Goal: Transaction & Acquisition: Book appointment/travel/reservation

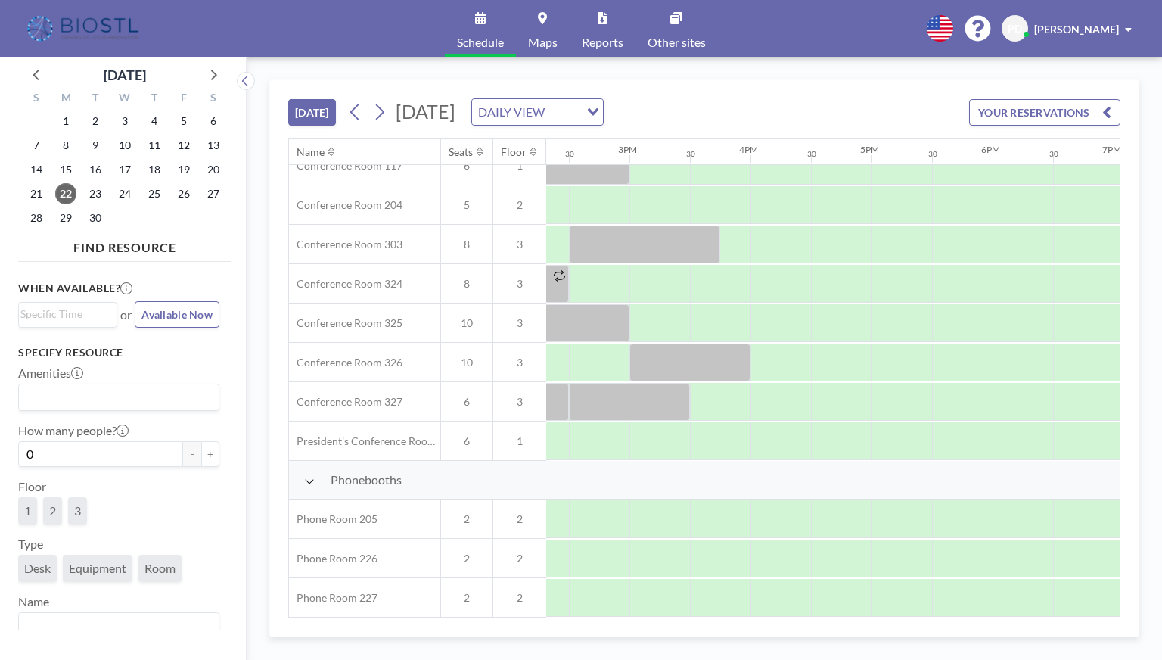
scroll to position [533, 1740]
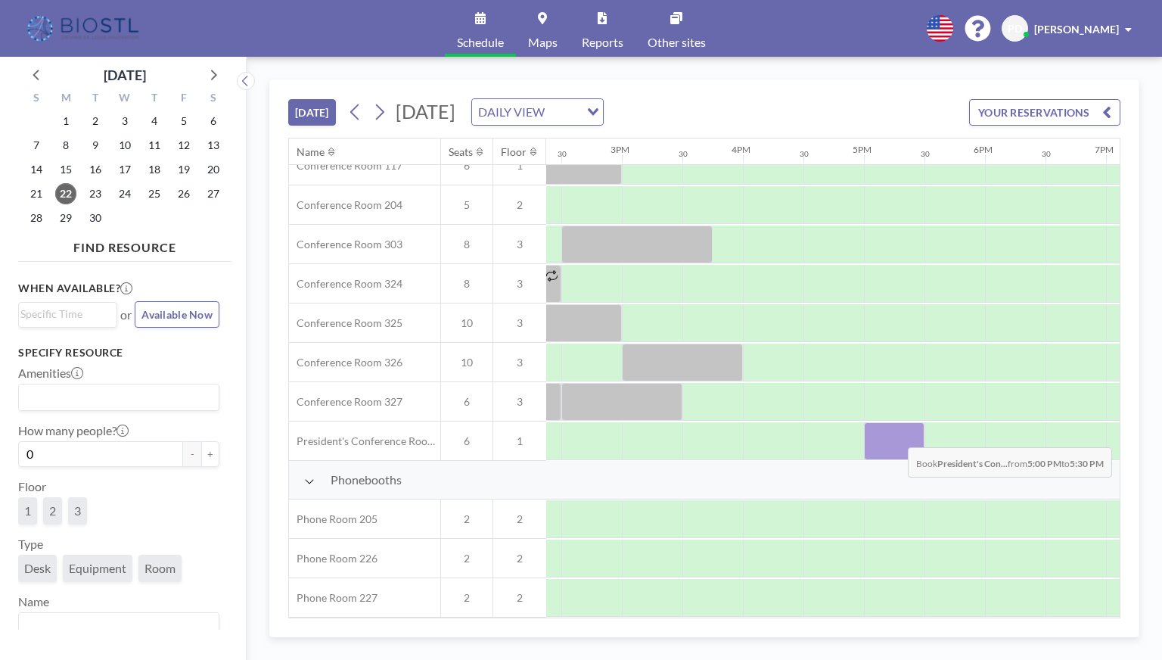
click at [896, 435] on div at bounding box center [894, 441] width 61 height 38
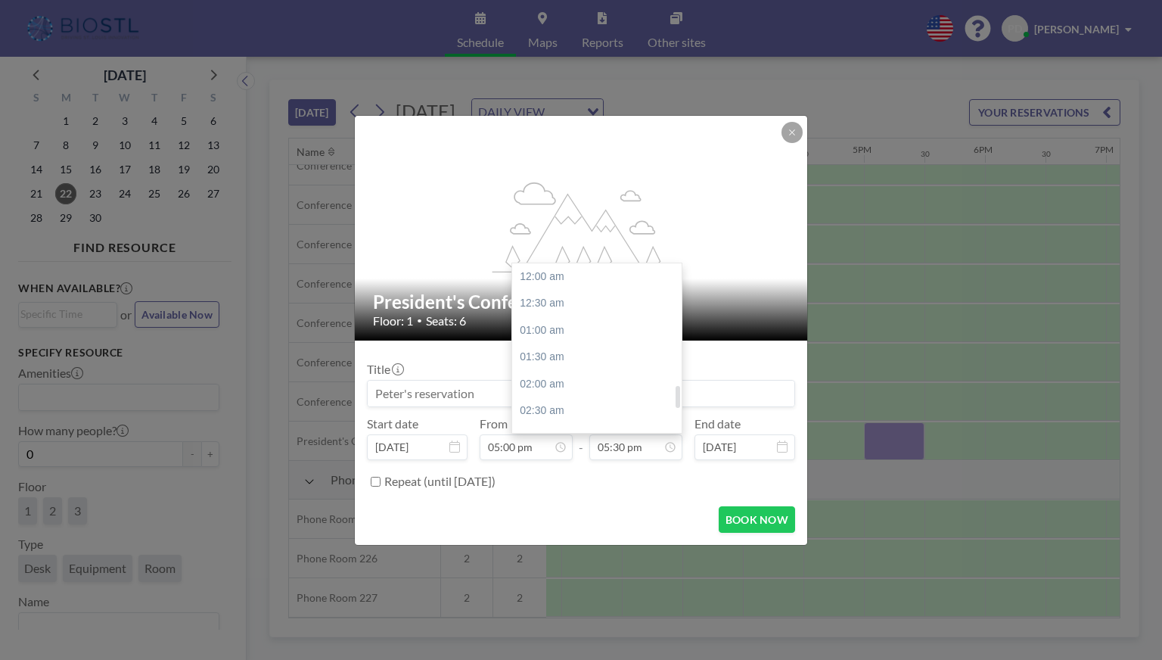
scroll to position [943, 0]
click at [551, 334] on div "06:30 pm" at bounding box center [600, 329] width 177 height 27
type input "06:30 pm"
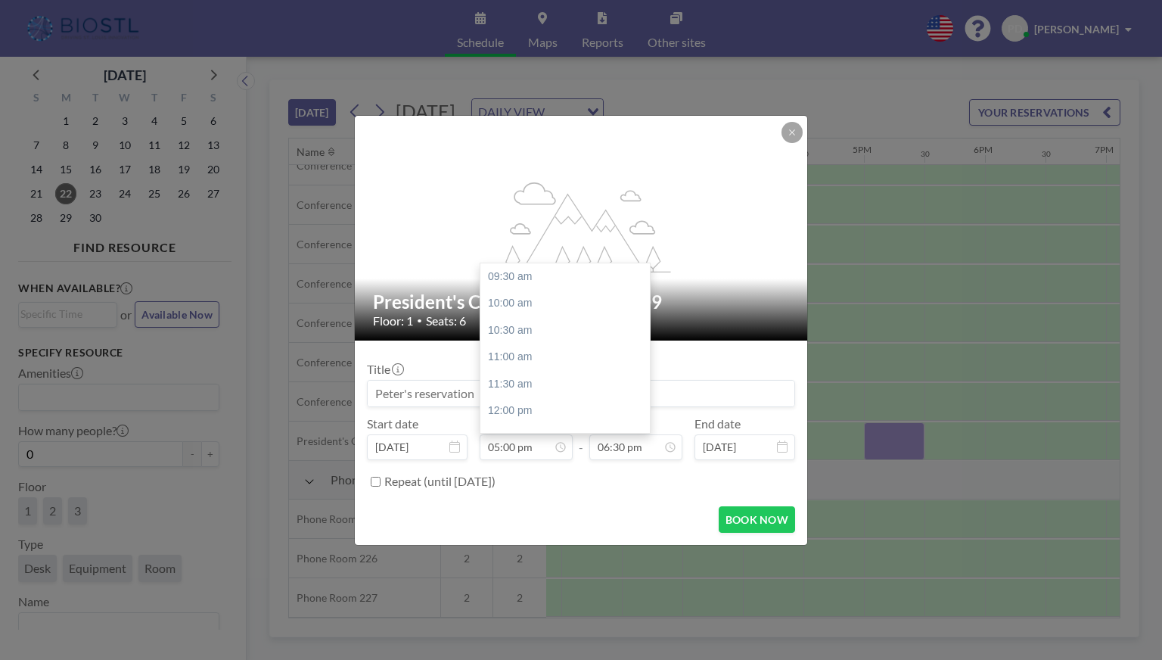
scroll to position [404, 0]
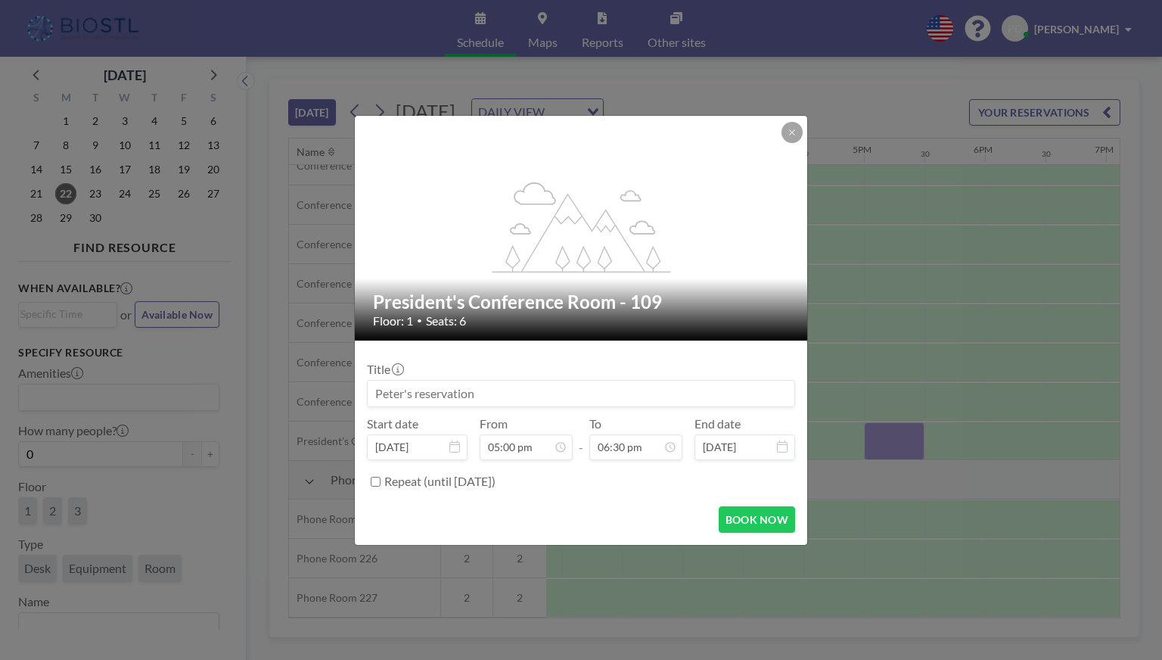
click at [779, 127] on div "flex-grow: 1.2;" at bounding box center [582, 228] width 454 height 225
click at [787, 126] on button at bounding box center [792, 132] width 21 height 21
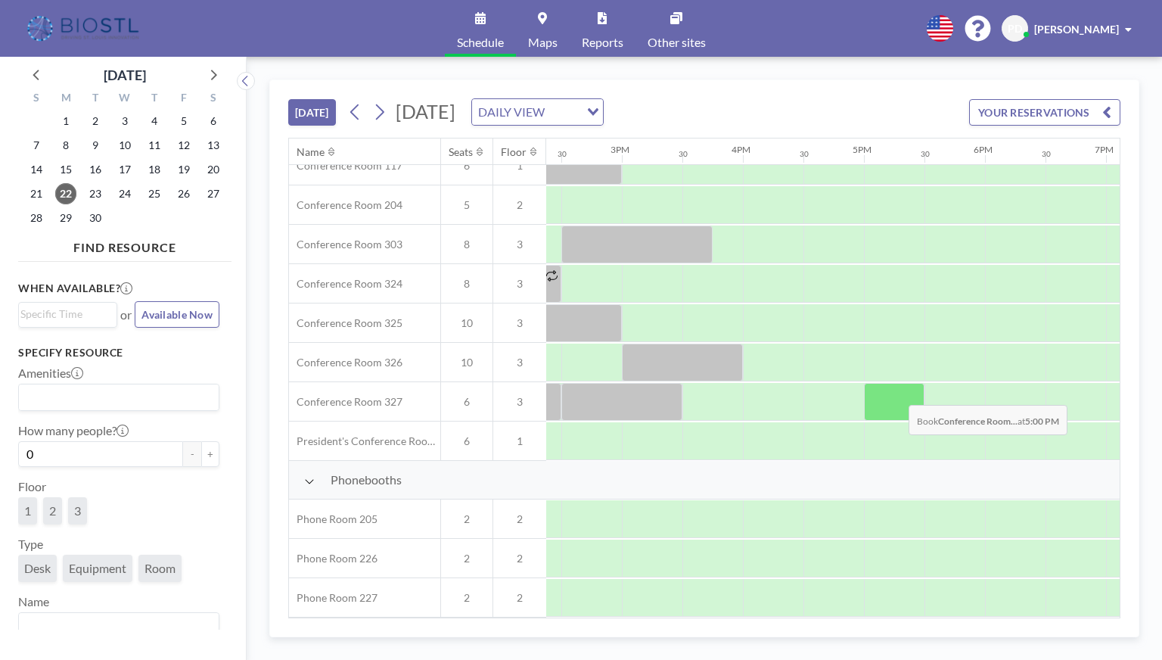
click at [897, 393] on div at bounding box center [894, 402] width 61 height 38
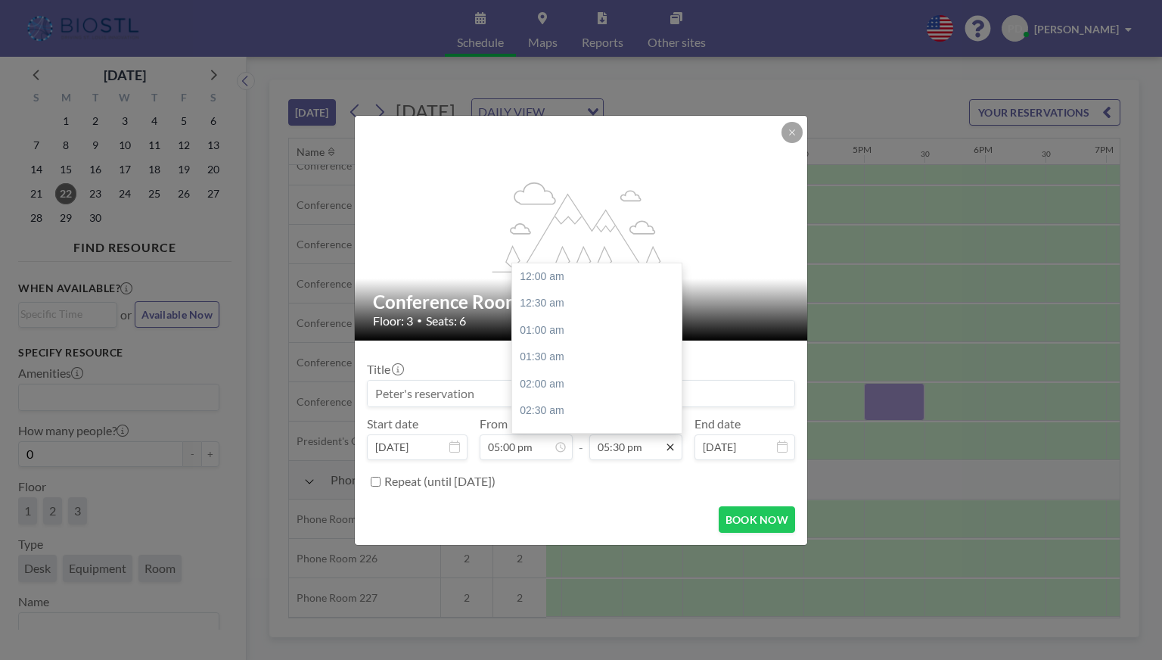
scroll to position [943, 0]
click at [551, 328] on div "06:30 pm" at bounding box center [600, 329] width 177 height 27
type input "06:30 pm"
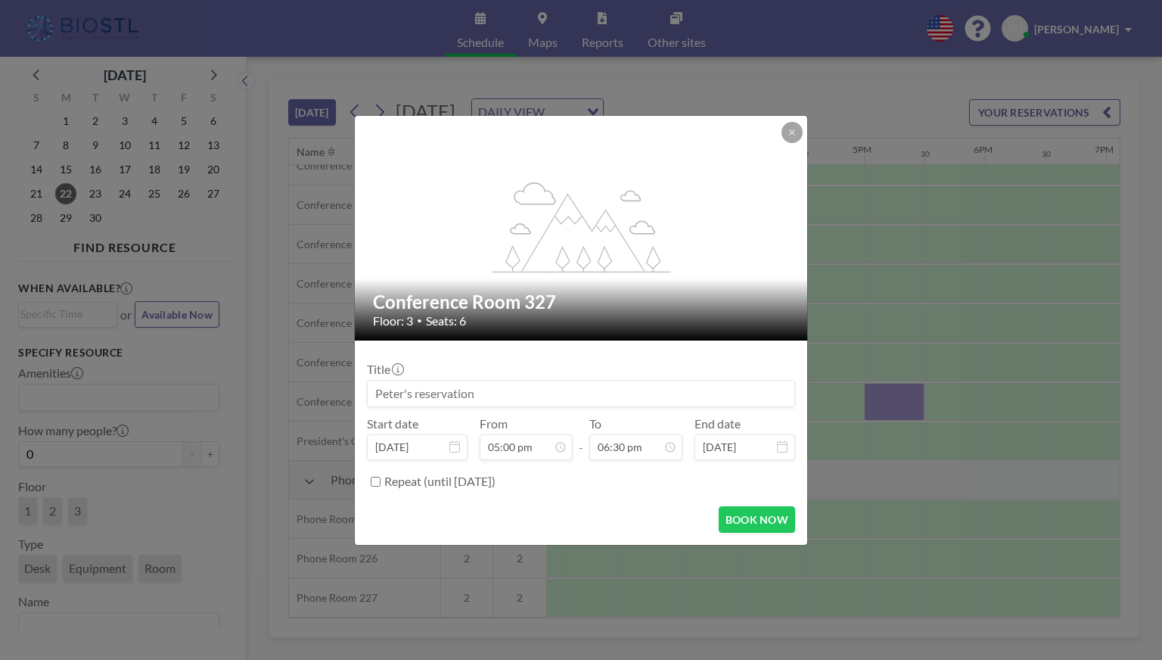
scroll to position [0, 0]
click at [754, 518] on button "BOOK NOW" at bounding box center [757, 519] width 76 height 26
